Goal: Transaction & Acquisition: Purchase product/service

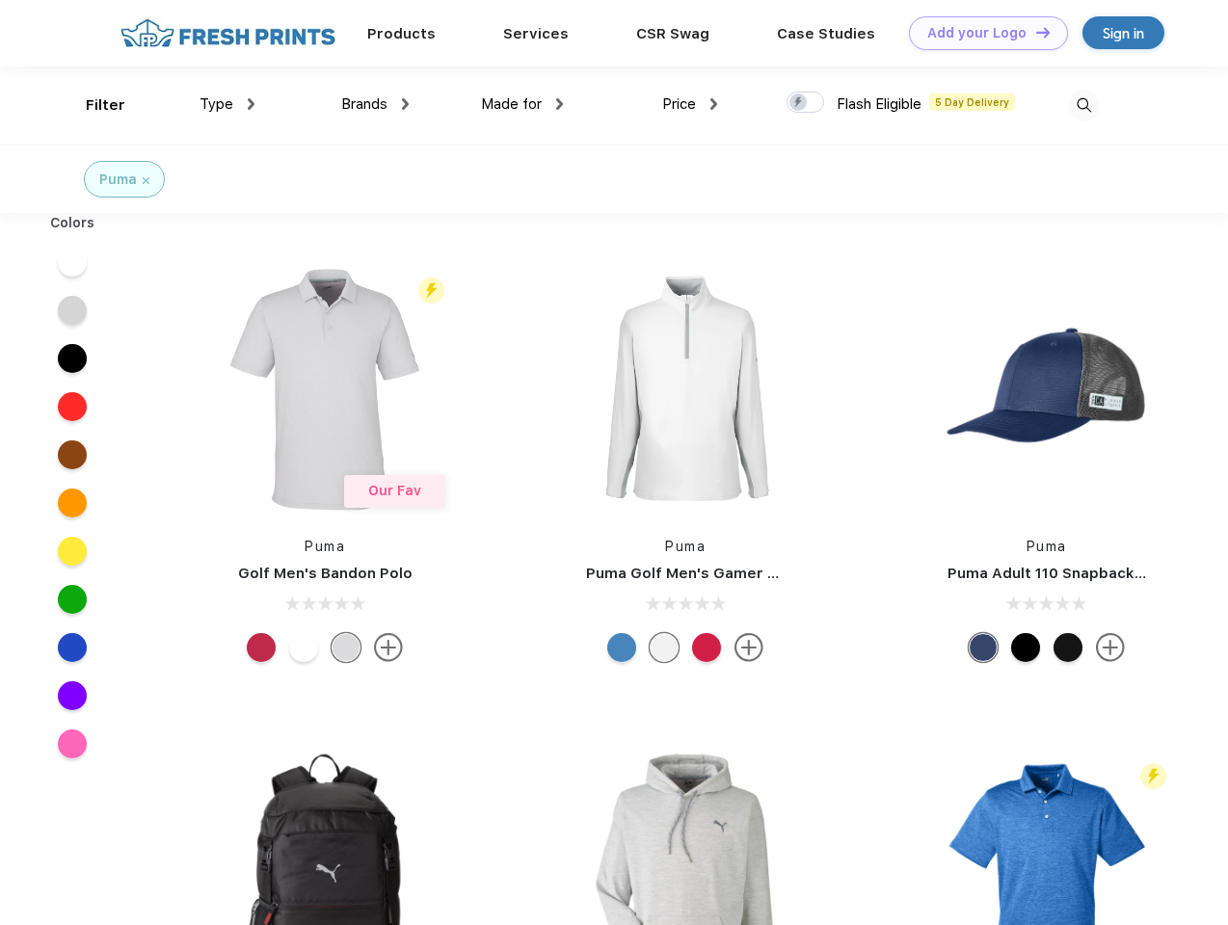
click at [981, 33] on link "Add your Logo Design Tool" at bounding box center [988, 33] width 159 height 34
click at [0, 0] on div "Design Tool" at bounding box center [0, 0] width 0 height 0
click at [1034, 32] on link "Add your Logo Design Tool" at bounding box center [988, 33] width 159 height 34
click at [93, 105] on div "Filter" at bounding box center [106, 105] width 40 height 22
click at [227, 104] on span "Type" at bounding box center [217, 103] width 34 height 17
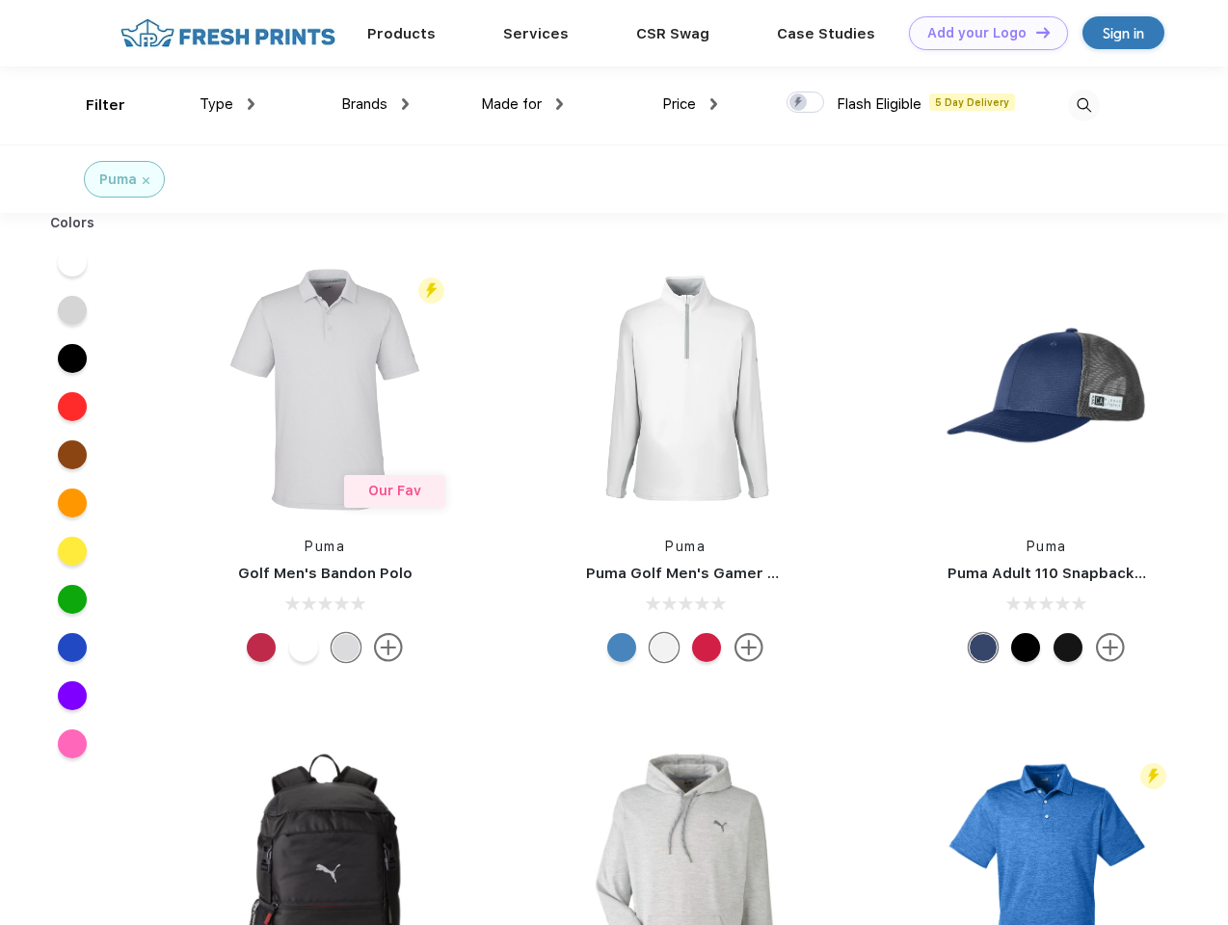
click at [375, 104] on span "Brands" at bounding box center [364, 103] width 46 height 17
click at [522, 104] on span "Made for" at bounding box center [511, 103] width 61 height 17
click at [690, 104] on span "Price" at bounding box center [679, 103] width 34 height 17
click at [806, 103] on div at bounding box center [806, 102] width 38 height 21
click at [799, 103] on input "checkbox" at bounding box center [793, 97] width 13 height 13
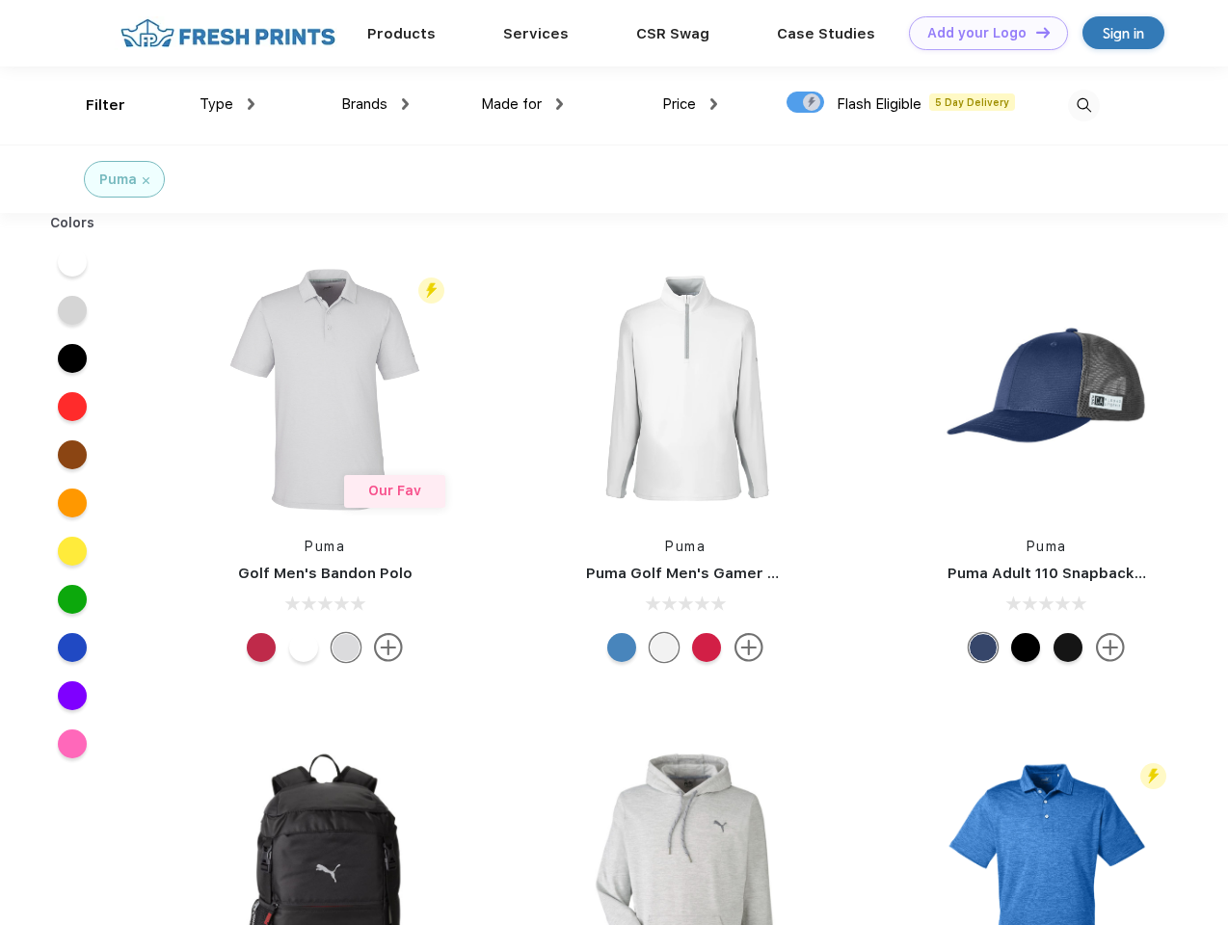
click at [1083, 105] on img at bounding box center [1084, 106] width 32 height 32
